Goal: Task Accomplishment & Management: Use online tool/utility

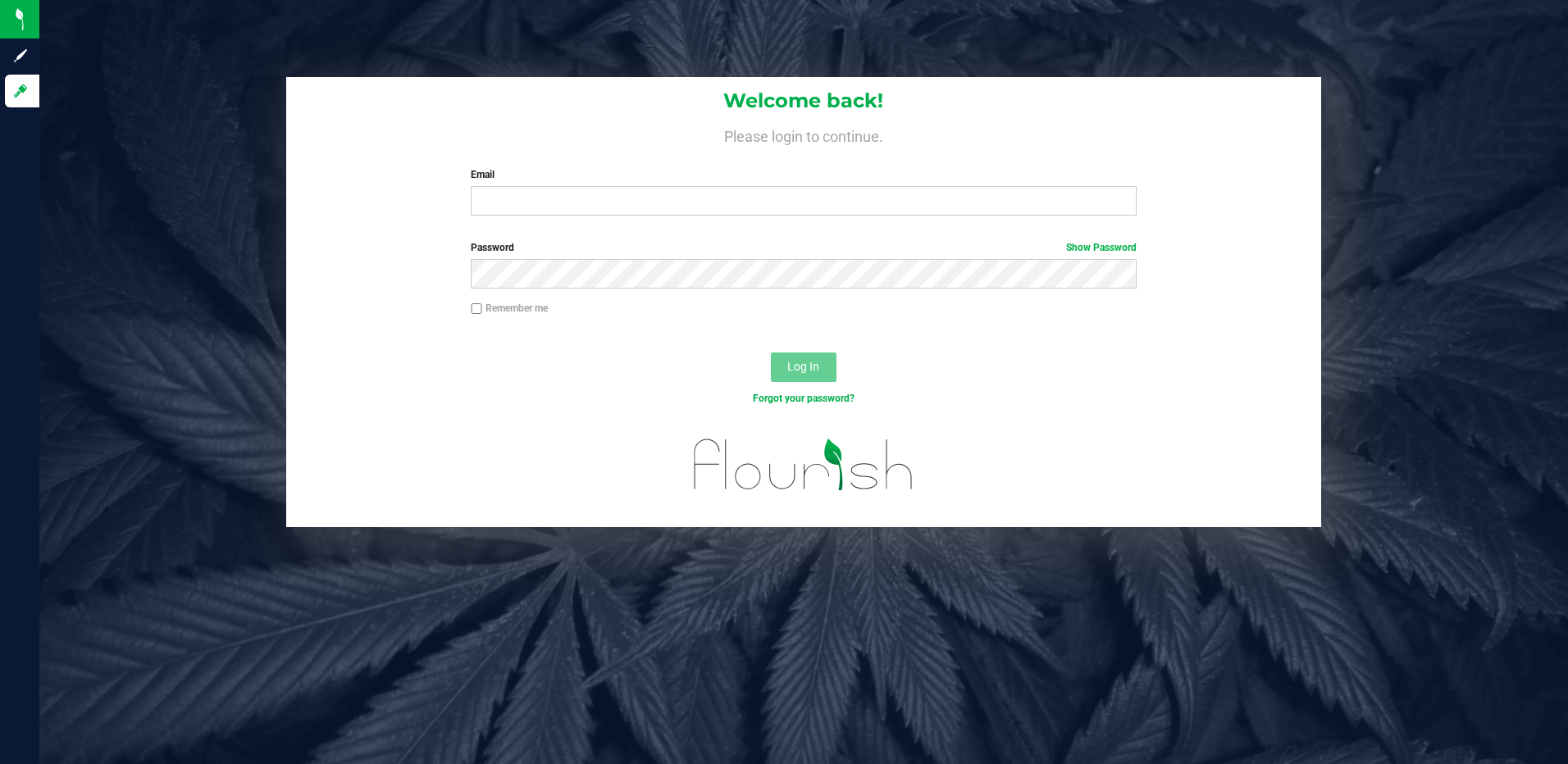
type input "[EMAIL_ADDRESS][DOMAIN_NAME]"
click at [771, 353] on button "Log In" at bounding box center [804, 367] width 66 height 29
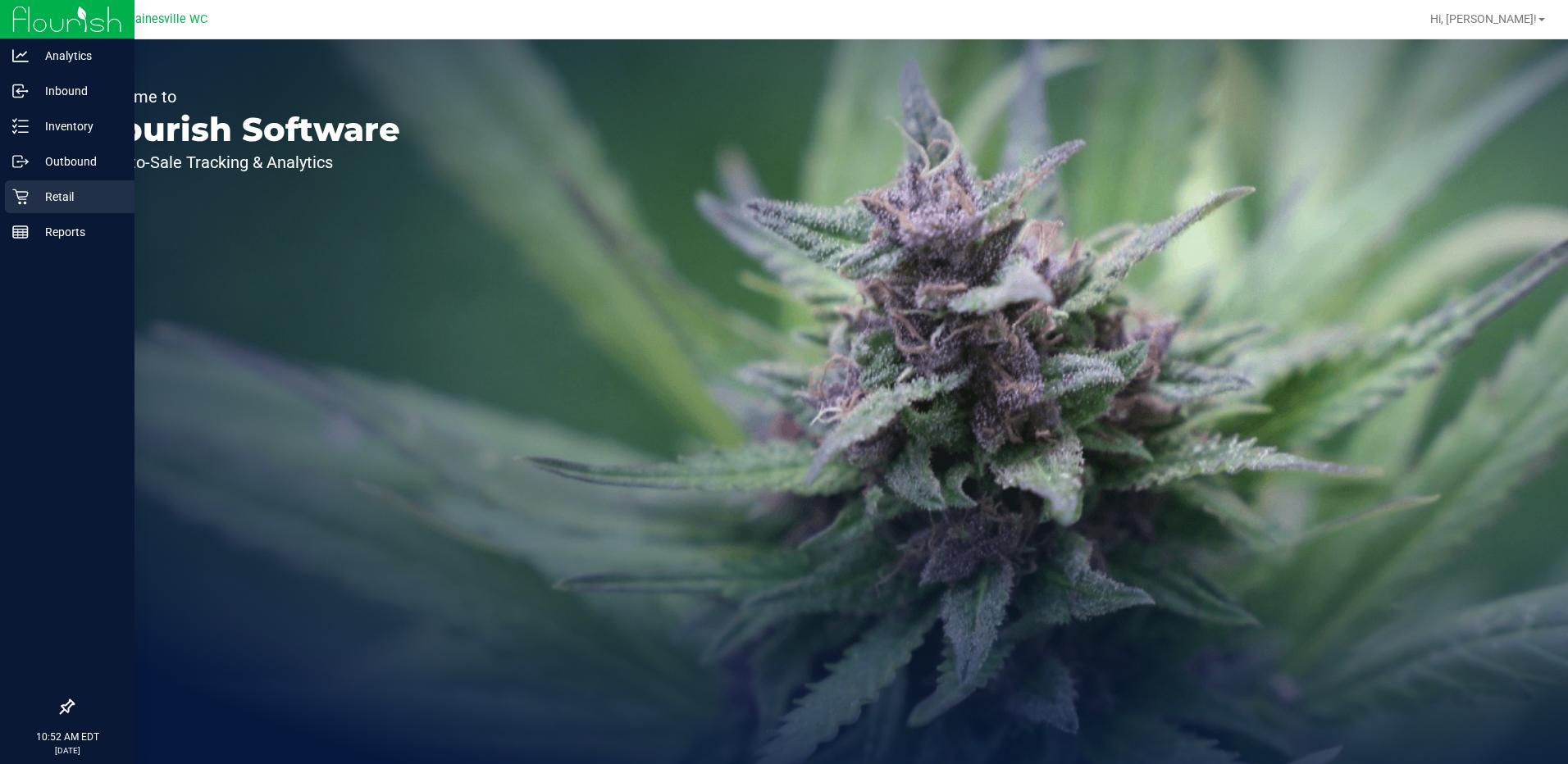
click at [31, 196] on p "Retail" at bounding box center [77, 196] width 98 height 19
click at [69, 193] on p "Retail" at bounding box center [77, 196] width 98 height 19
